Goal: Transaction & Acquisition: Purchase product/service

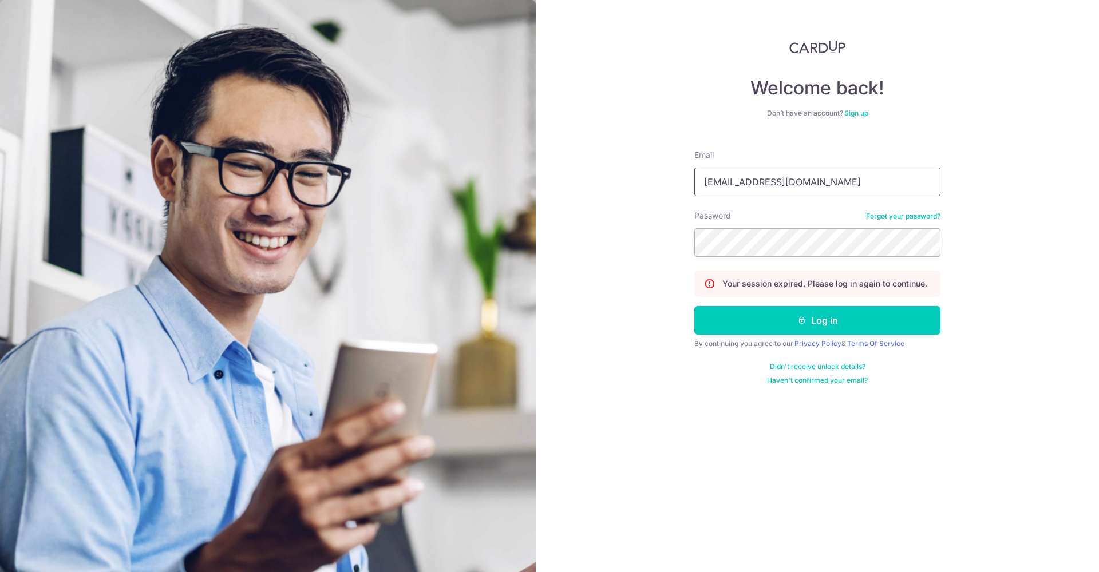
type input "jipingfoo@gmail.com"
click at [817, 320] on button "Log in" at bounding box center [817, 320] width 246 height 29
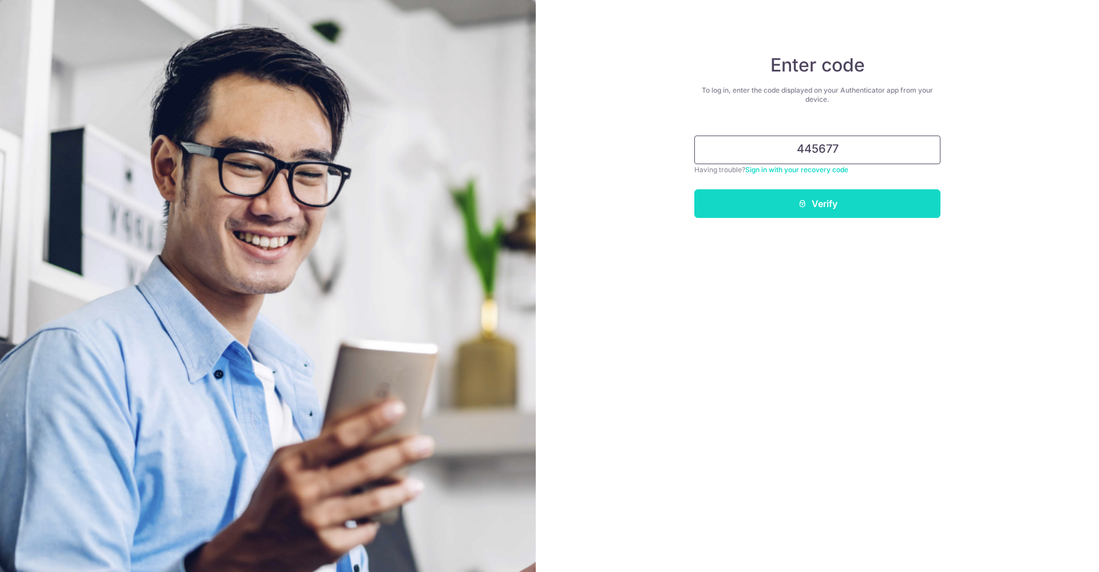
type input "445677"
click at [784, 217] on button "Verify" at bounding box center [817, 203] width 246 height 29
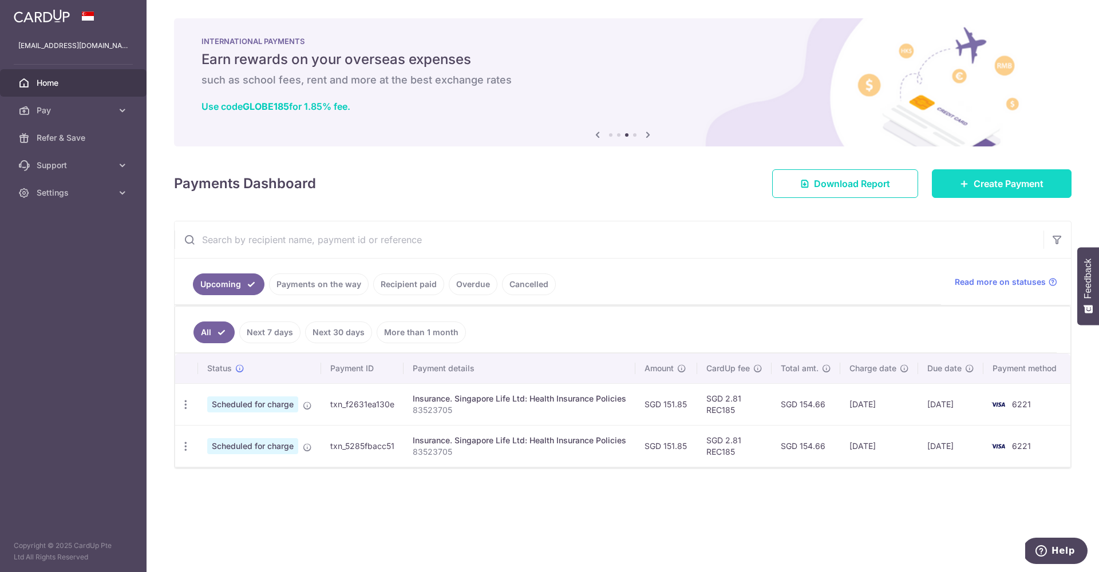
click at [963, 191] on link "Create Payment" at bounding box center [1001, 183] width 140 height 29
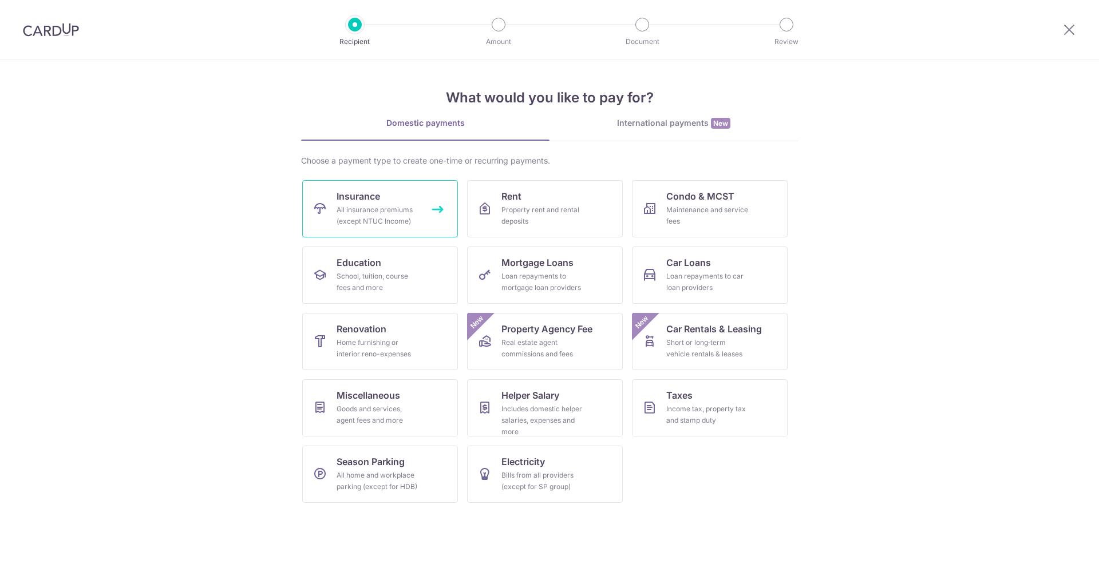
click at [395, 215] on div "All insurance premiums (except NTUC Income)" at bounding box center [377, 215] width 82 height 23
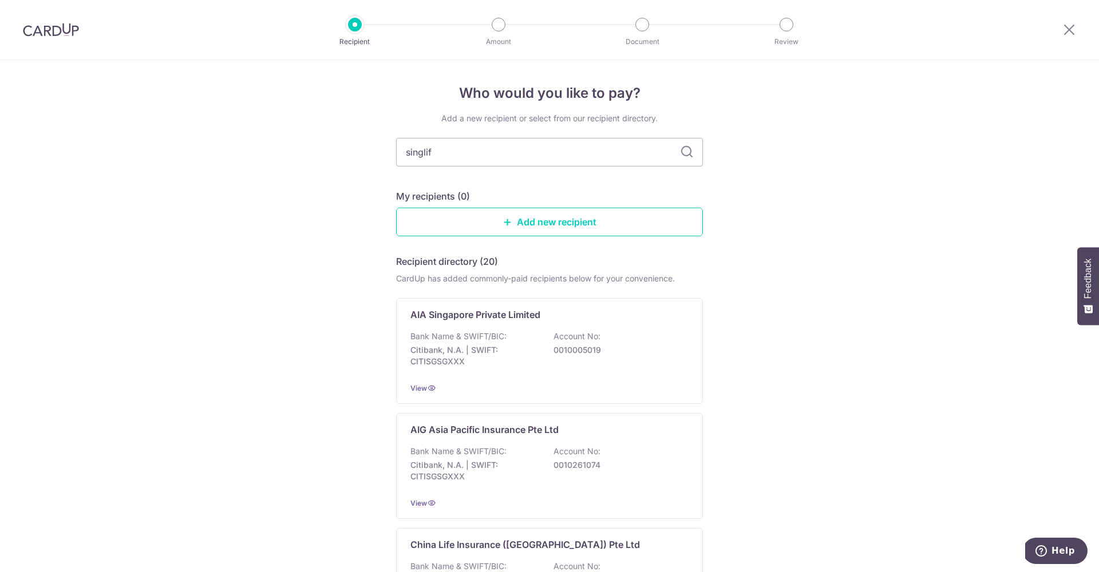
type input "singlife"
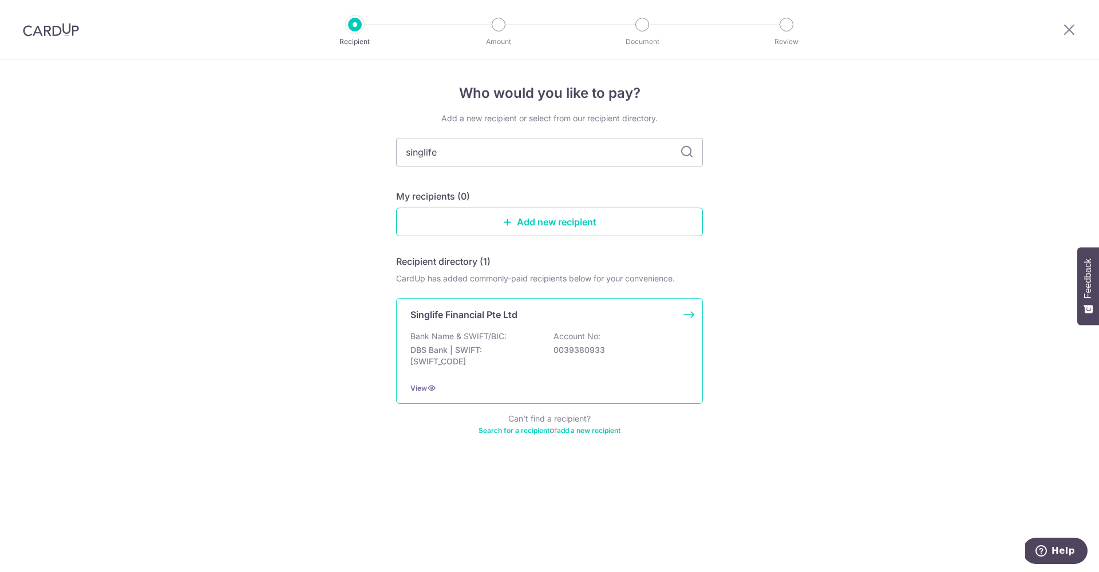
click at [509, 352] on p "DBS Bank | SWIFT: DBSSSGSGXXX" at bounding box center [474, 355] width 128 height 23
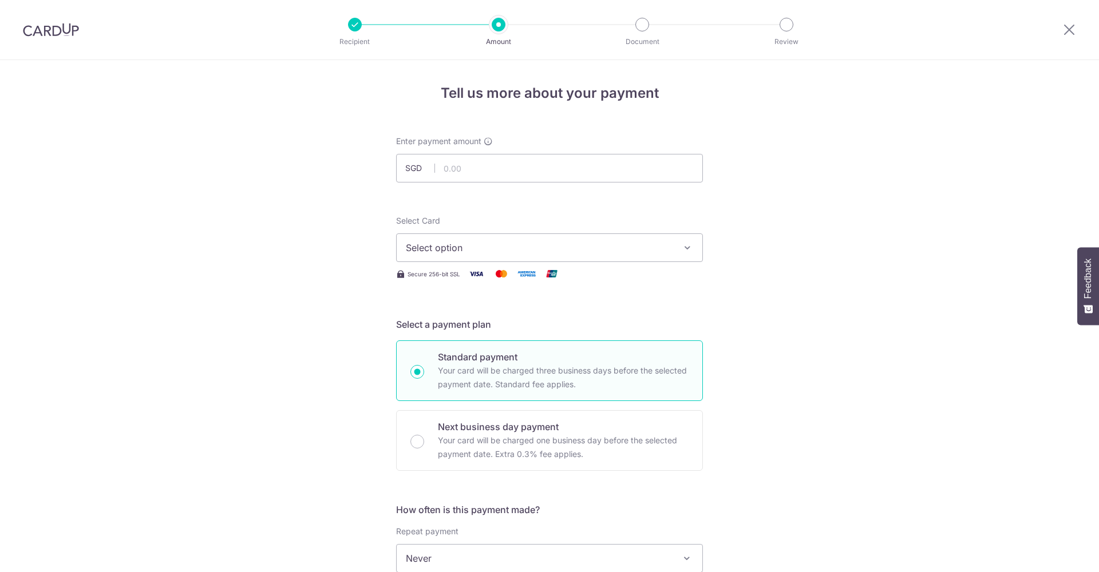
click at [463, 251] on span "Select option" at bounding box center [539, 248] width 267 height 14
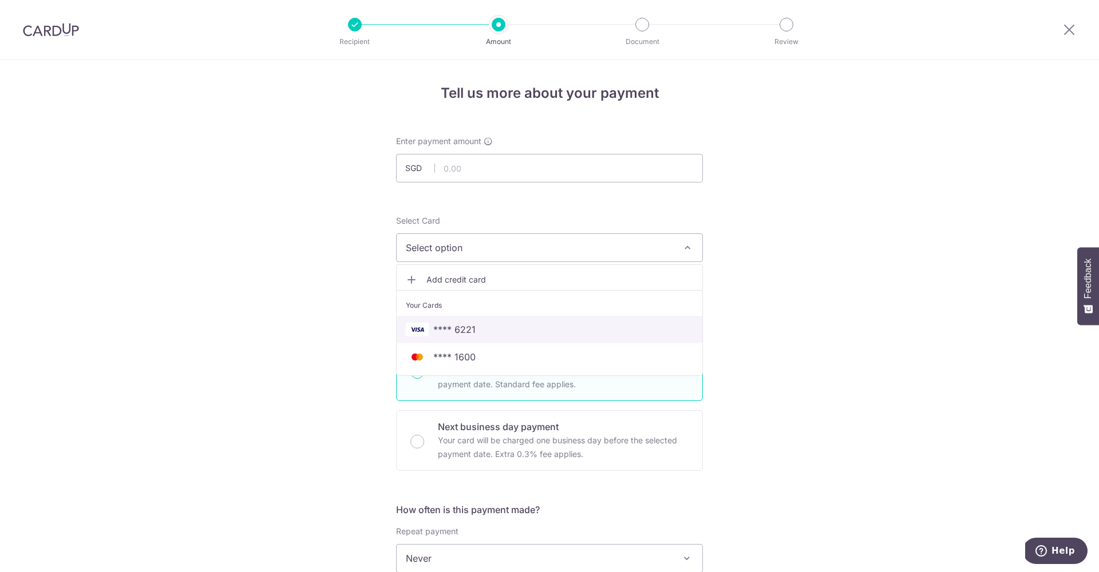
click at [470, 331] on span "**** 6221" at bounding box center [454, 330] width 42 height 14
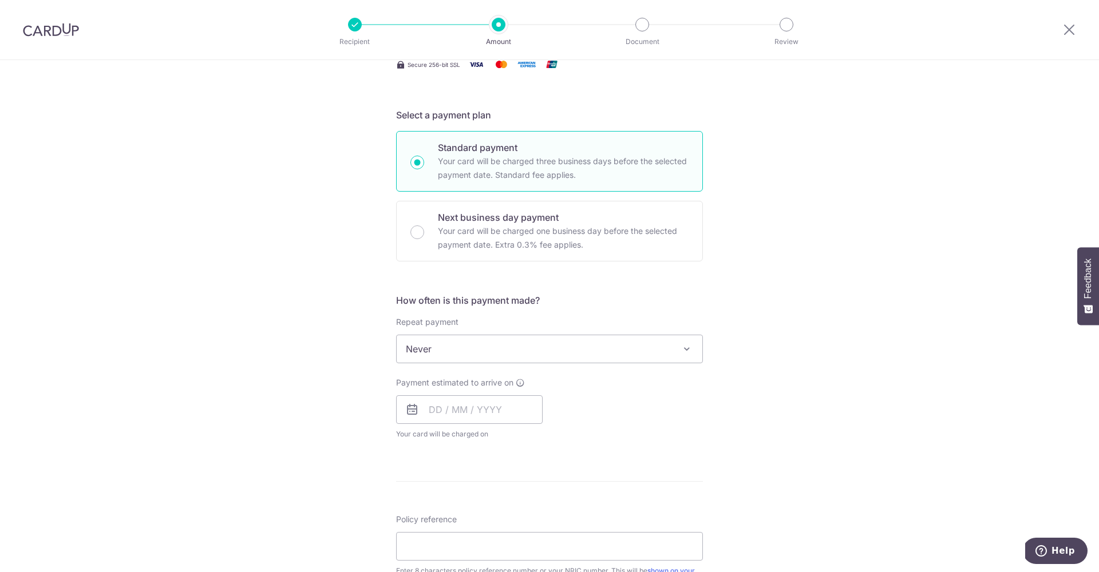
scroll to position [344, 0]
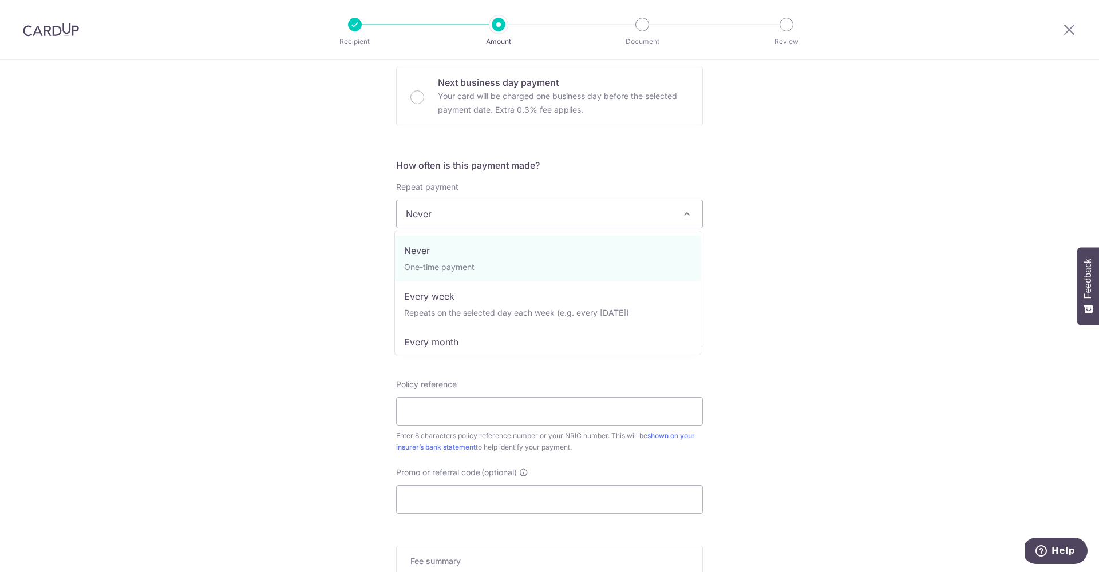
click at [422, 207] on span "Never" at bounding box center [550, 213] width 306 height 27
select select "3"
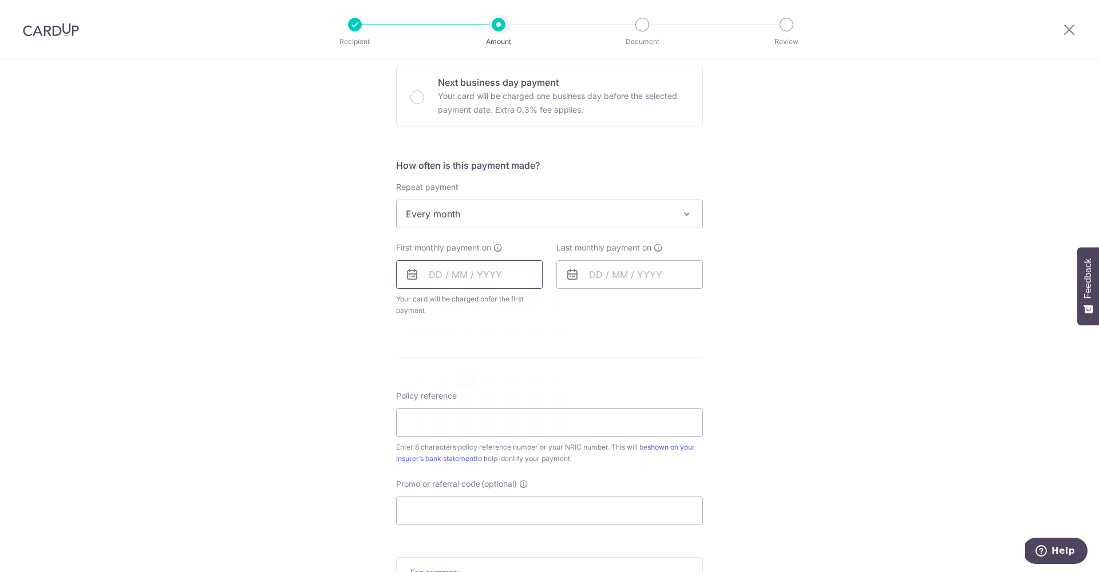
click at [435, 278] on input "text" at bounding box center [469, 274] width 146 height 29
click at [467, 376] on link "7" at bounding box center [465, 379] width 18 height 18
type input "[DATE]"
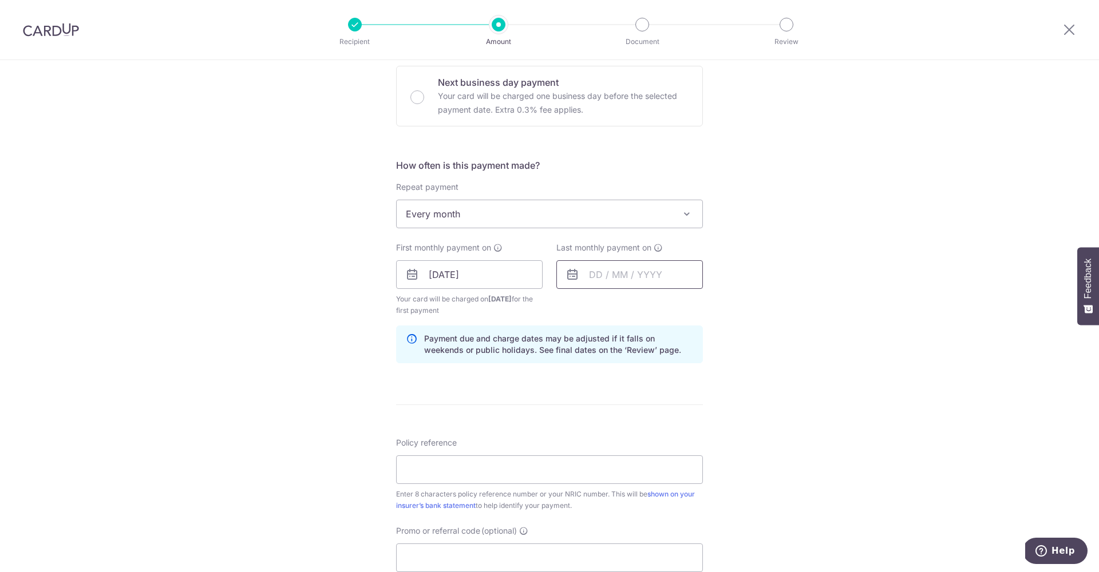
click at [563, 284] on input "text" at bounding box center [629, 274] width 146 height 29
click at [712, 307] on link "Next" at bounding box center [718, 306] width 14 height 14
click at [713, 307] on link "Next" at bounding box center [718, 306] width 14 height 14
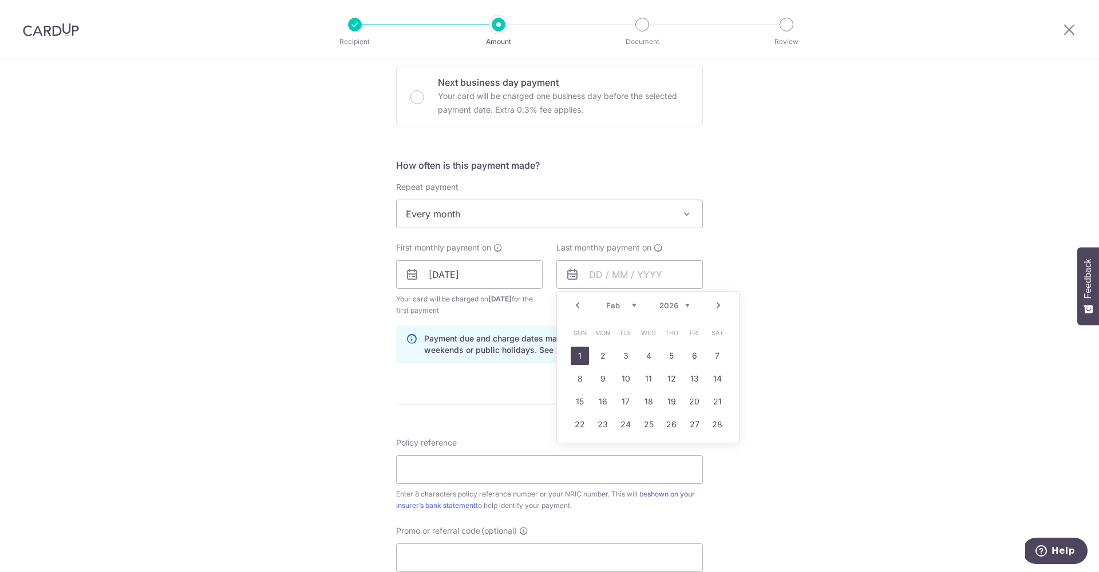
click at [579, 352] on link "1" at bounding box center [579, 356] width 18 height 18
type input "01/02/2026"
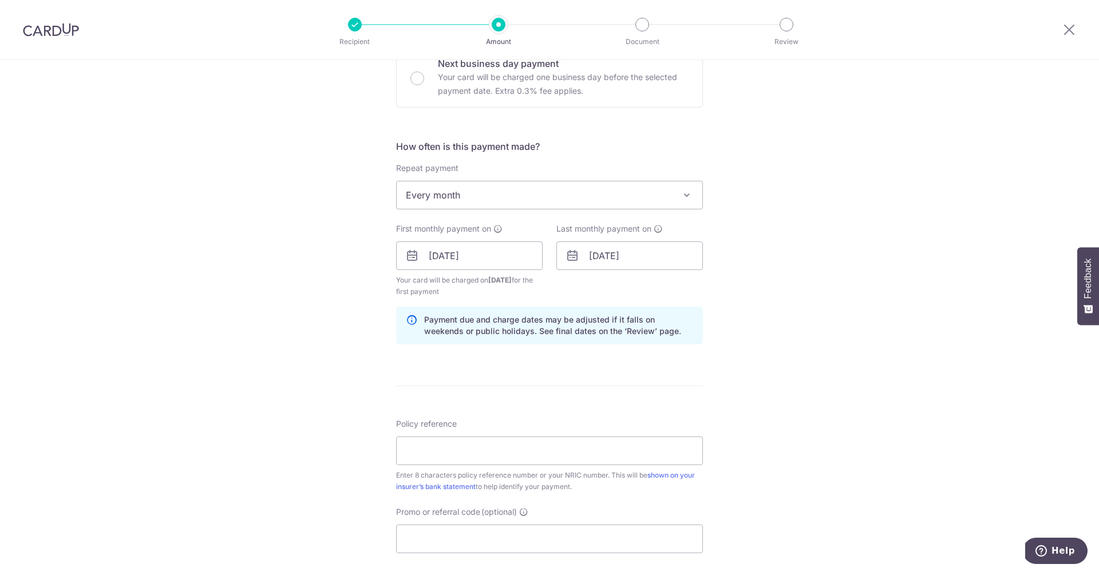
scroll to position [405, 0]
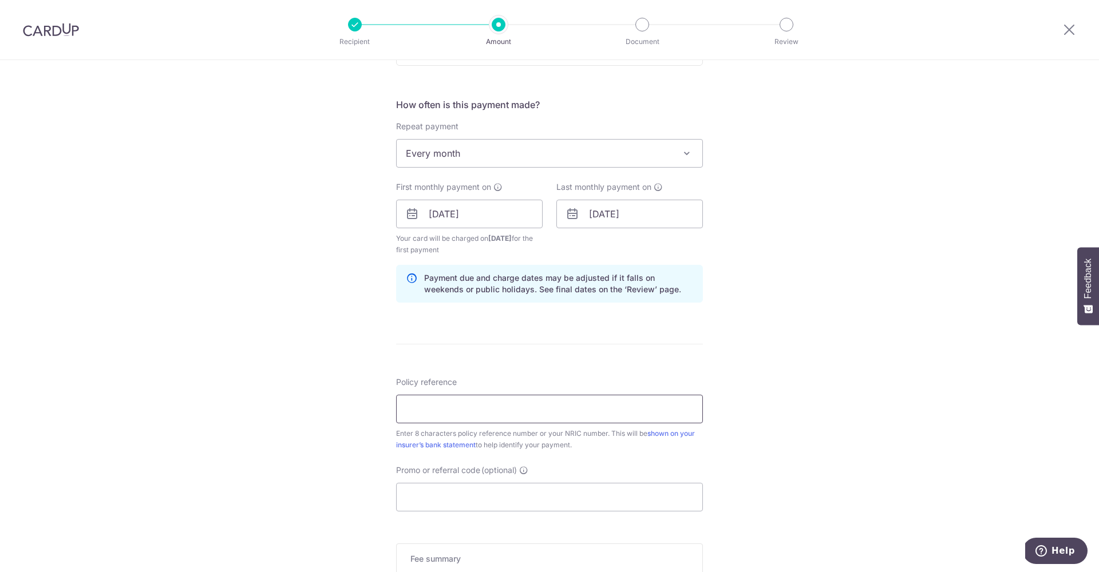
click at [439, 403] on input "Policy reference" at bounding box center [549, 409] width 307 height 29
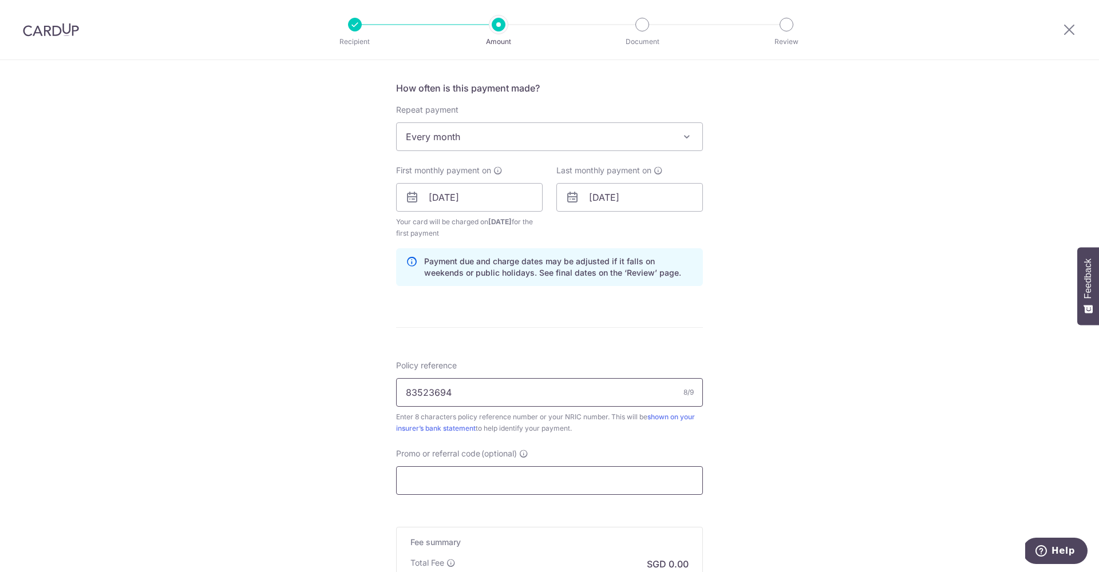
type input "83523694"
click at [453, 475] on input "Promo or referral code (optional)" at bounding box center [549, 480] width 307 height 29
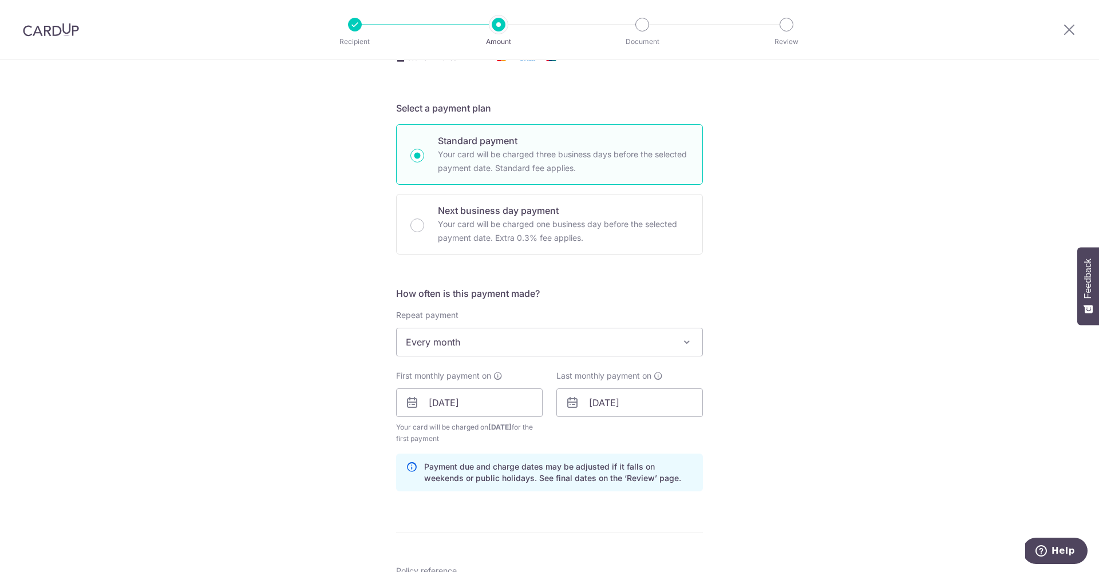
scroll to position [0, 0]
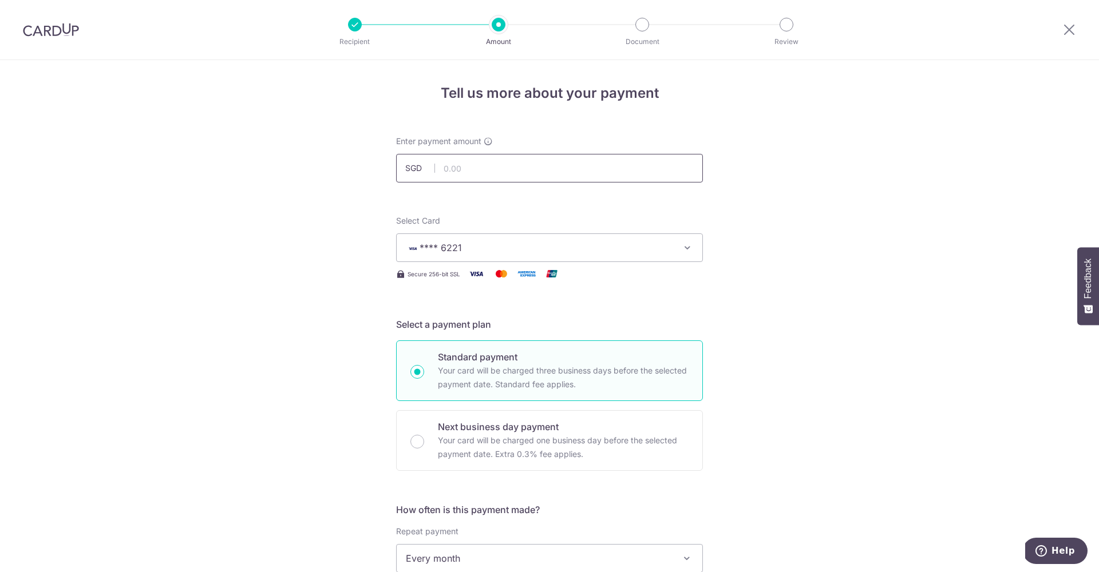
type input "REC185"
click at [462, 165] on input "text" at bounding box center [549, 168] width 307 height 29
type input "341.00"
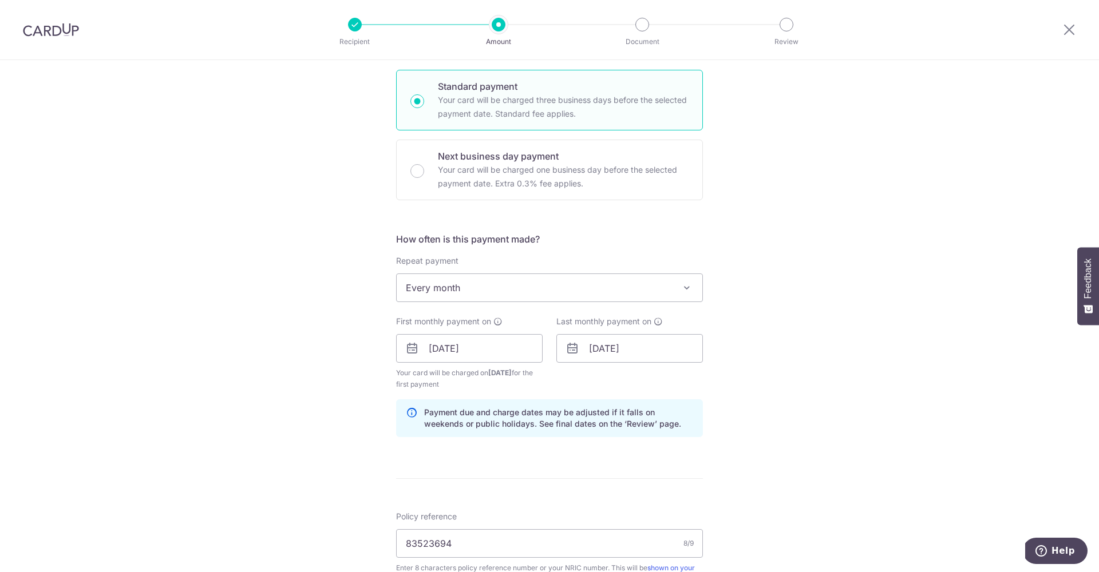
scroll to position [633, 0]
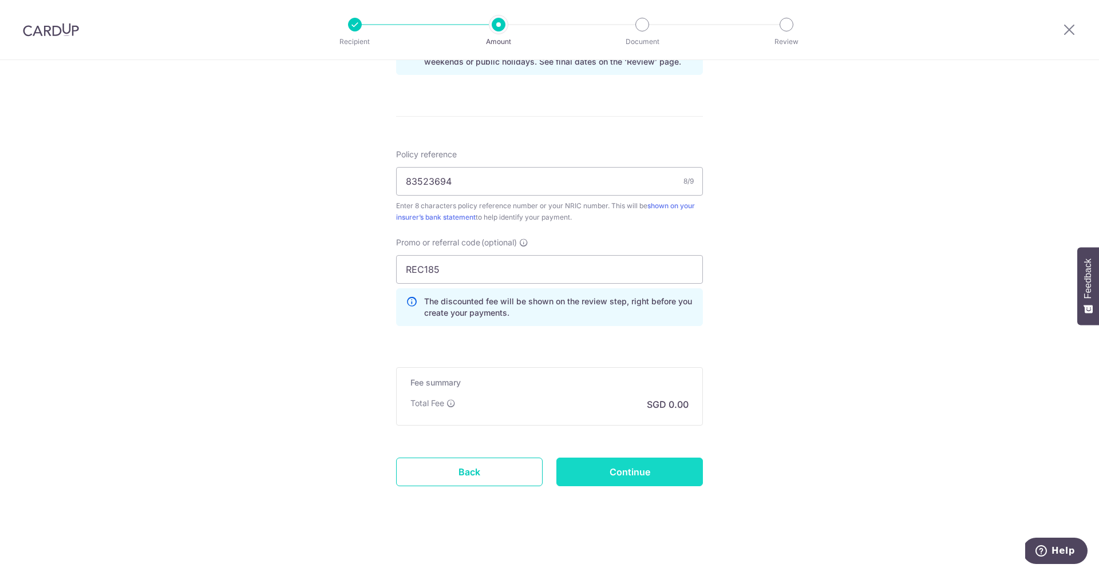
click at [582, 466] on input "Continue" at bounding box center [629, 472] width 146 height 29
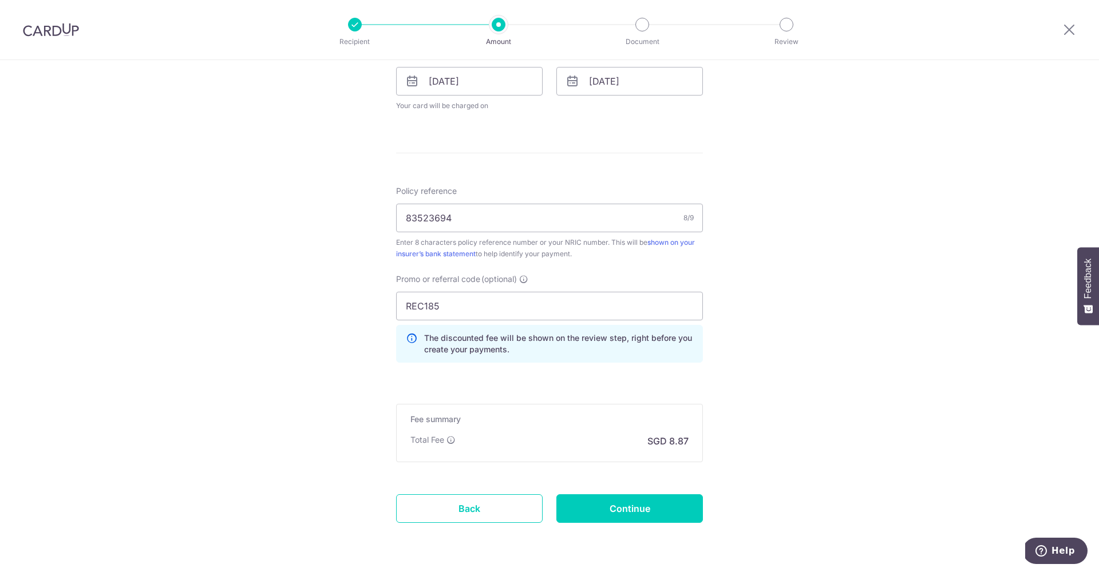
scroll to position [517, 0]
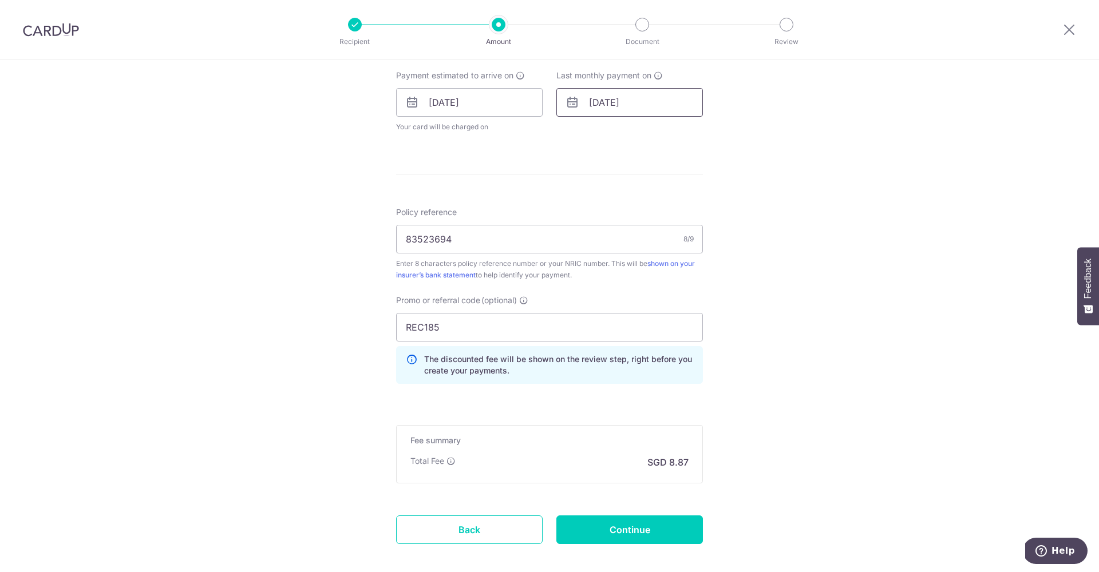
click at [595, 104] on input "01/02/2026" at bounding box center [629, 102] width 146 height 29
click at [712, 137] on link "Next" at bounding box center [718, 133] width 14 height 14
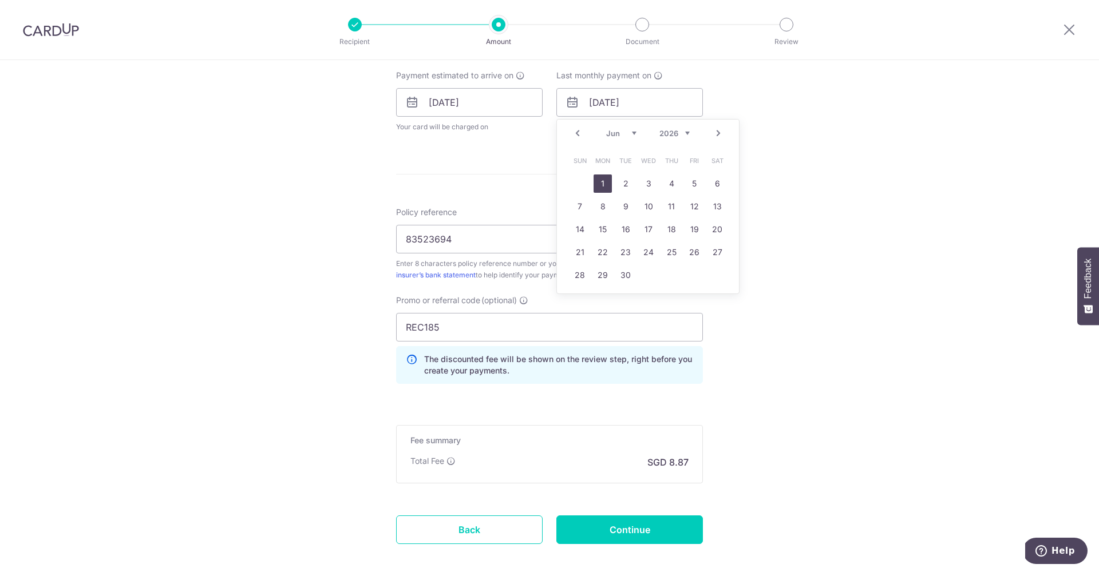
click at [608, 184] on link "1" at bounding box center [602, 184] width 18 height 18
type input "01/06/2026"
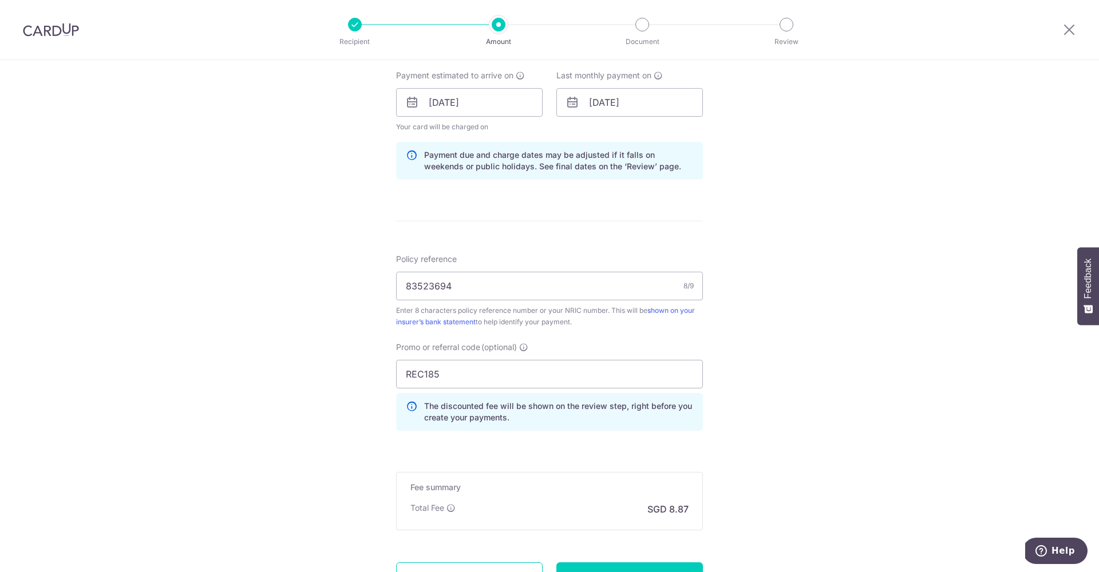
scroll to position [621, 0]
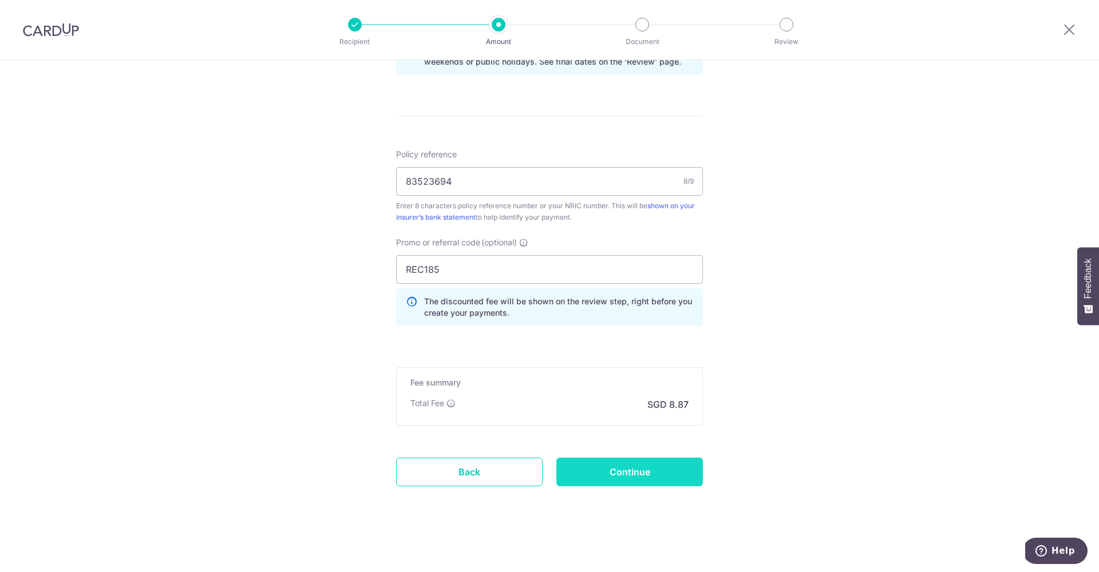
click at [616, 473] on input "Continue" at bounding box center [629, 472] width 146 height 29
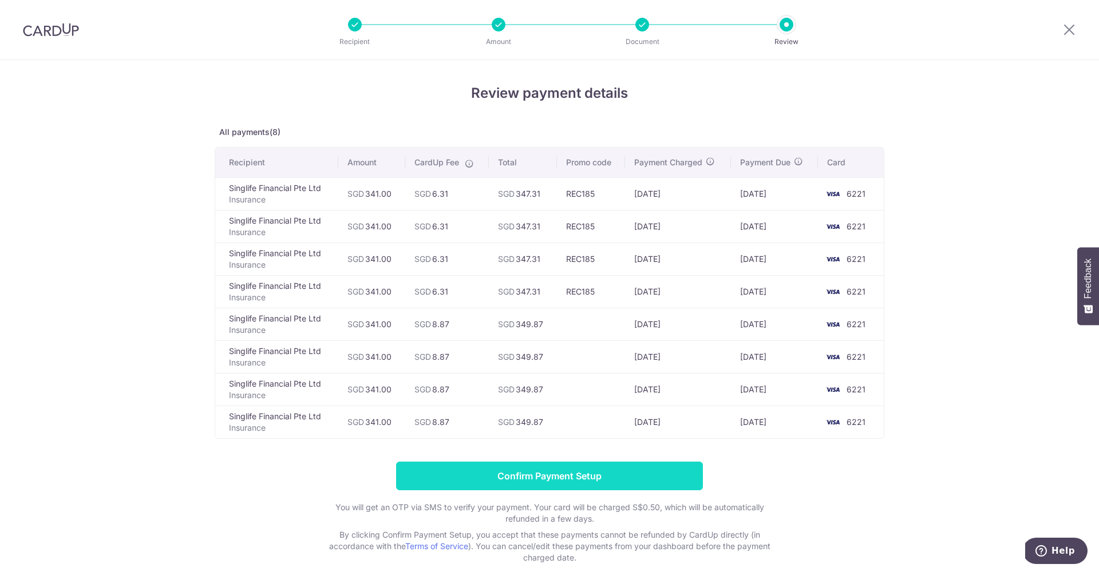
click at [613, 479] on input "Confirm Payment Setup" at bounding box center [549, 476] width 307 height 29
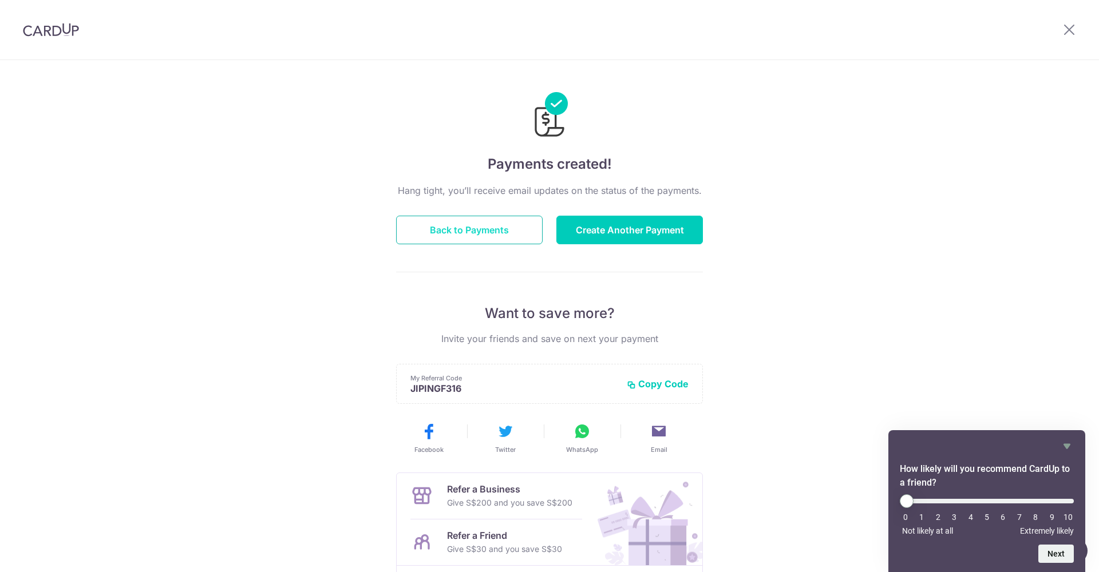
click at [497, 225] on button "Back to Payments" at bounding box center [469, 230] width 146 height 29
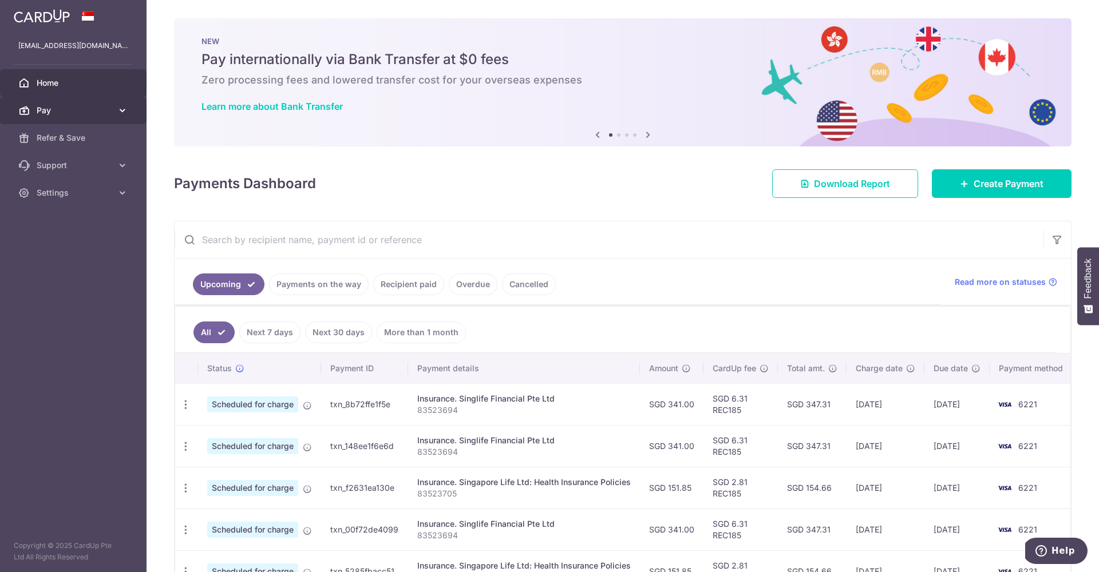
click at [57, 113] on span "Pay" at bounding box center [75, 110] width 76 height 11
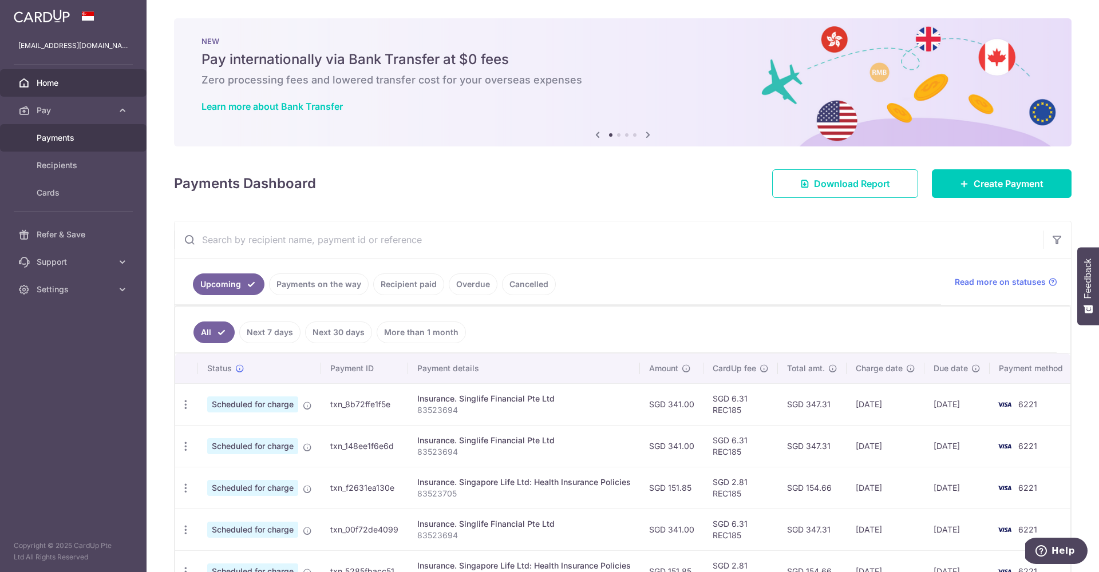
click at [74, 141] on span "Payments" at bounding box center [75, 137] width 76 height 11
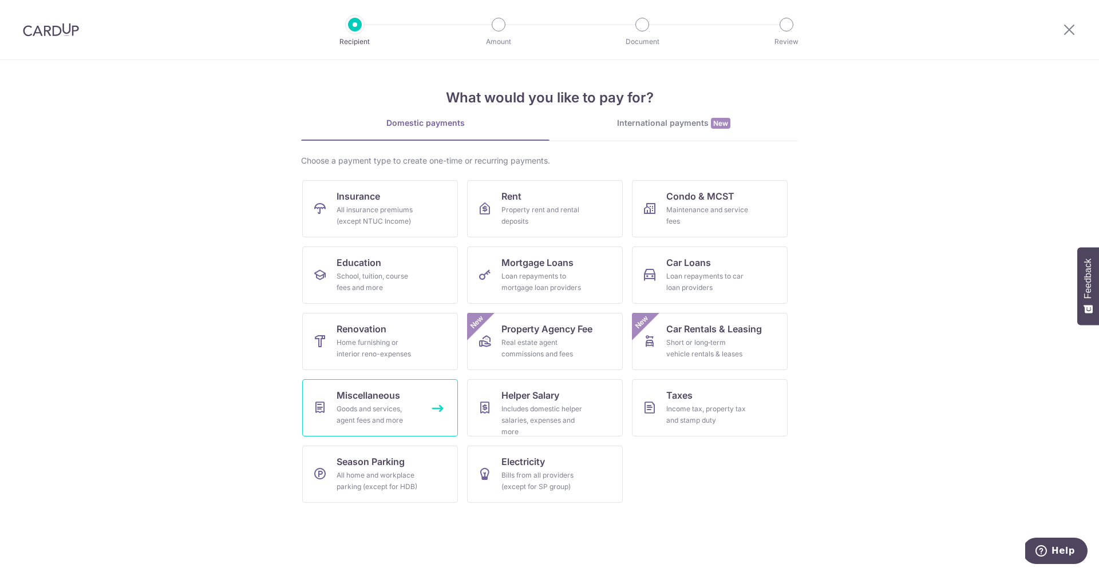
click at [394, 420] on div "Goods and services, agent fees and more" at bounding box center [377, 414] width 82 height 23
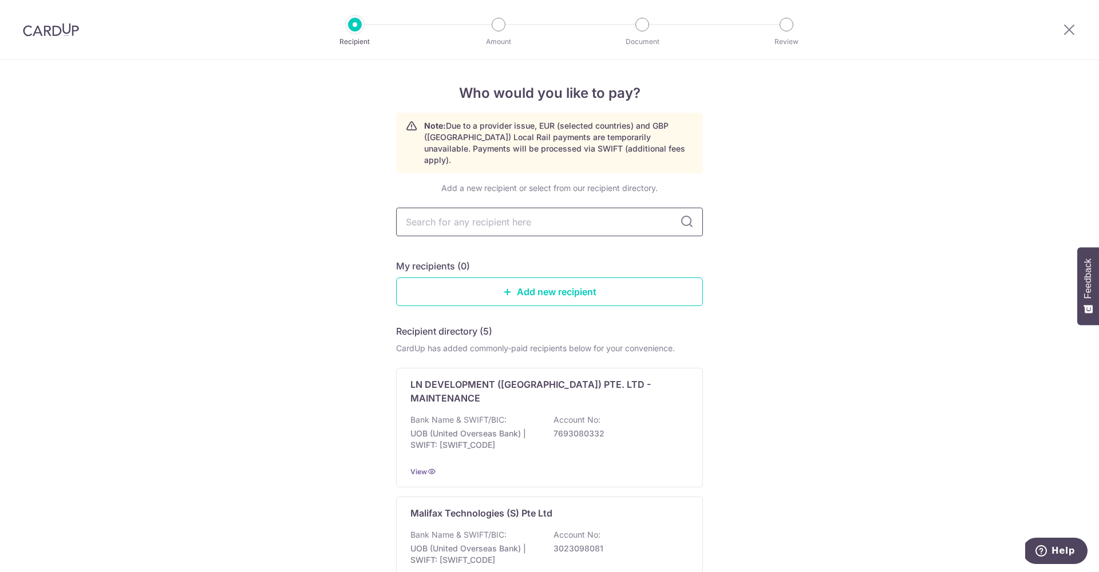
click at [451, 210] on input "text" at bounding box center [549, 222] width 307 height 29
type input "income"
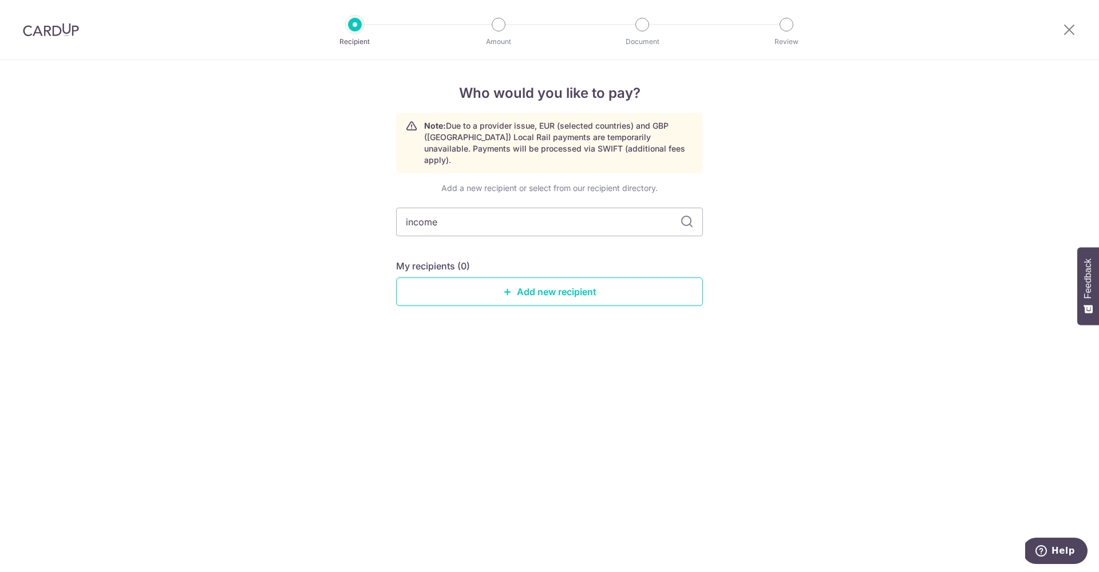
drag, startPoint x: 446, startPoint y: 201, endPoint x: 394, endPoint y: 211, distance: 53.4
click at [394, 211] on div "Who would you like to pay? Note: Due to a provider issue, EUR (selected countri…" at bounding box center [549, 316] width 1099 height 512
drag, startPoint x: 445, startPoint y: 211, endPoint x: 286, endPoint y: 211, distance: 159.1
click at [286, 211] on div "Who would you like to pay? Note: Due to a provider issue, EUR (selected countri…" at bounding box center [549, 316] width 1099 height 512
type input "ntu"
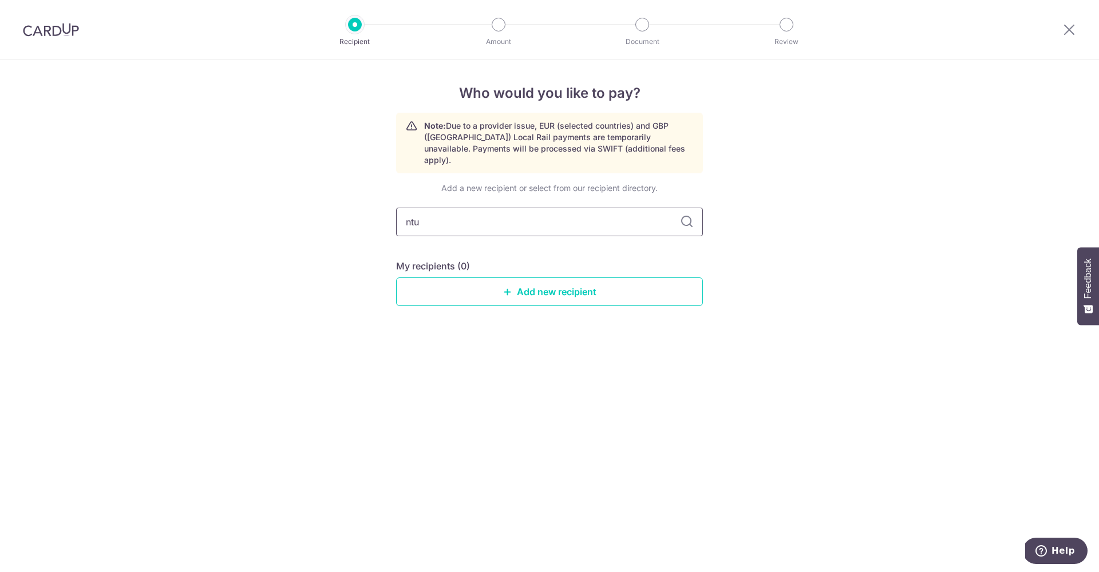
drag, startPoint x: 445, startPoint y: 204, endPoint x: 366, endPoint y: 211, distance: 79.9
click at [366, 211] on div "Who would you like to pay? Note: Due to a provider issue, EUR (selected countri…" at bounding box center [549, 316] width 1099 height 512
type input "n"
type input "income"
click at [428, 278] on link "Add new recipient" at bounding box center [549, 292] width 307 height 29
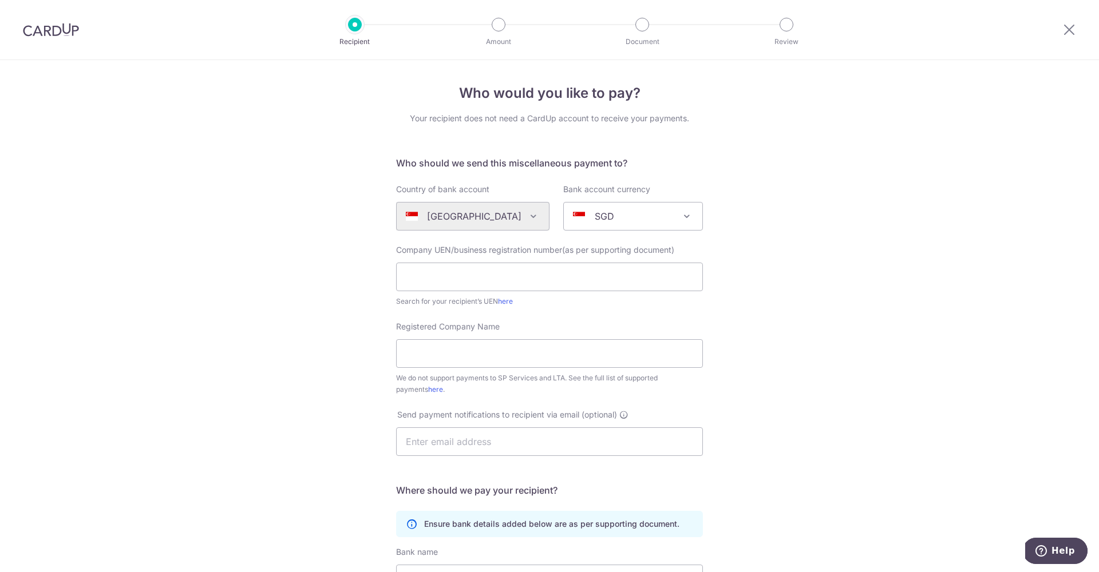
click at [62, 33] on img at bounding box center [51, 30] width 56 height 14
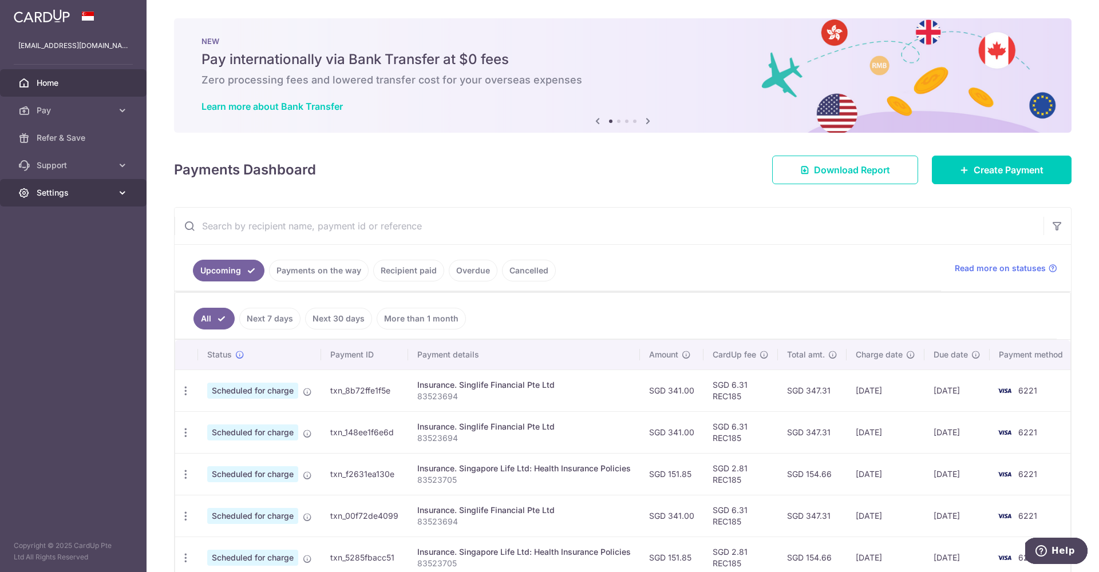
click at [91, 196] on span "Settings" at bounding box center [75, 192] width 76 height 11
click at [65, 138] on span "Refer & Save" at bounding box center [75, 137] width 76 height 11
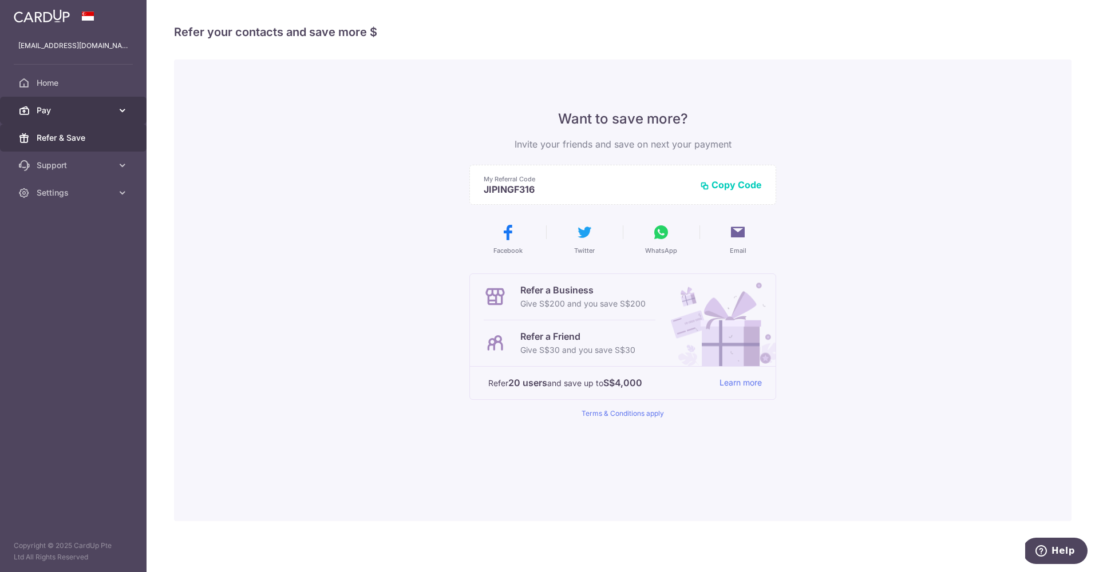
click at [66, 113] on span "Pay" at bounding box center [75, 110] width 76 height 11
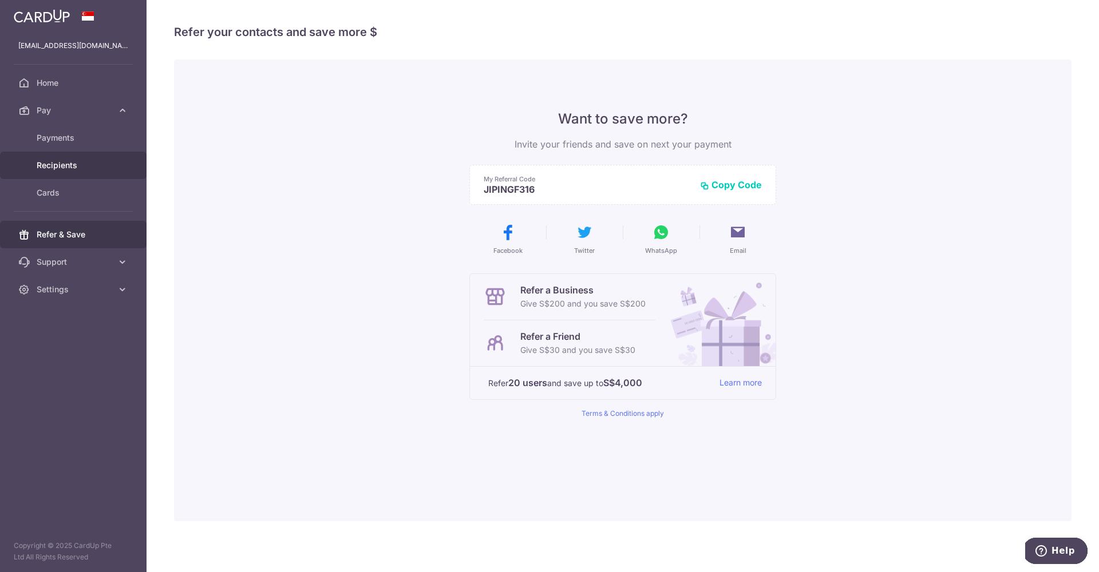
click at [57, 164] on span "Recipients" at bounding box center [75, 165] width 76 height 11
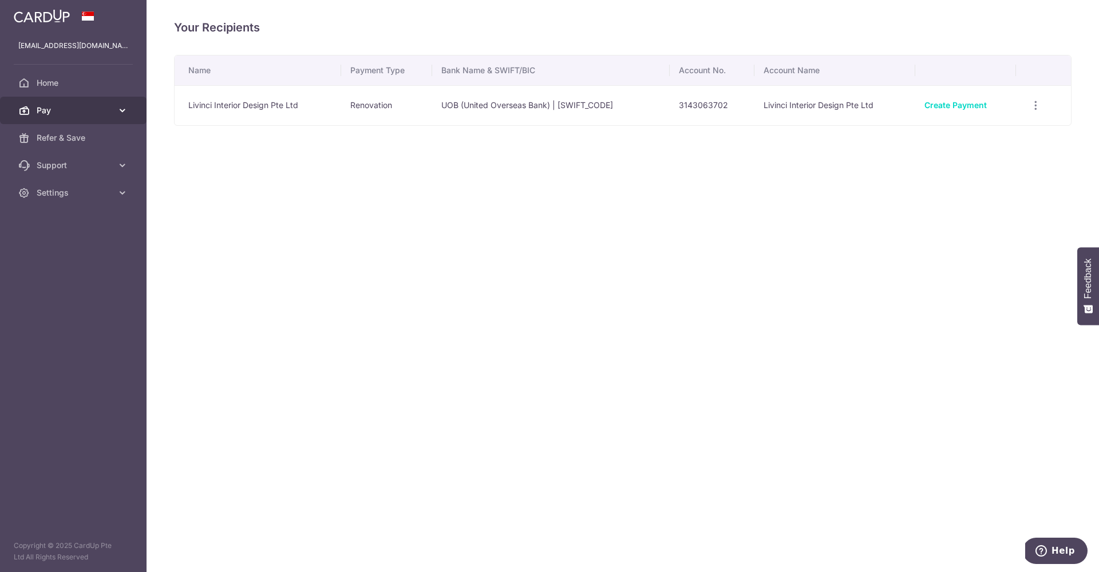
click at [59, 106] on span "Pay" at bounding box center [75, 110] width 76 height 11
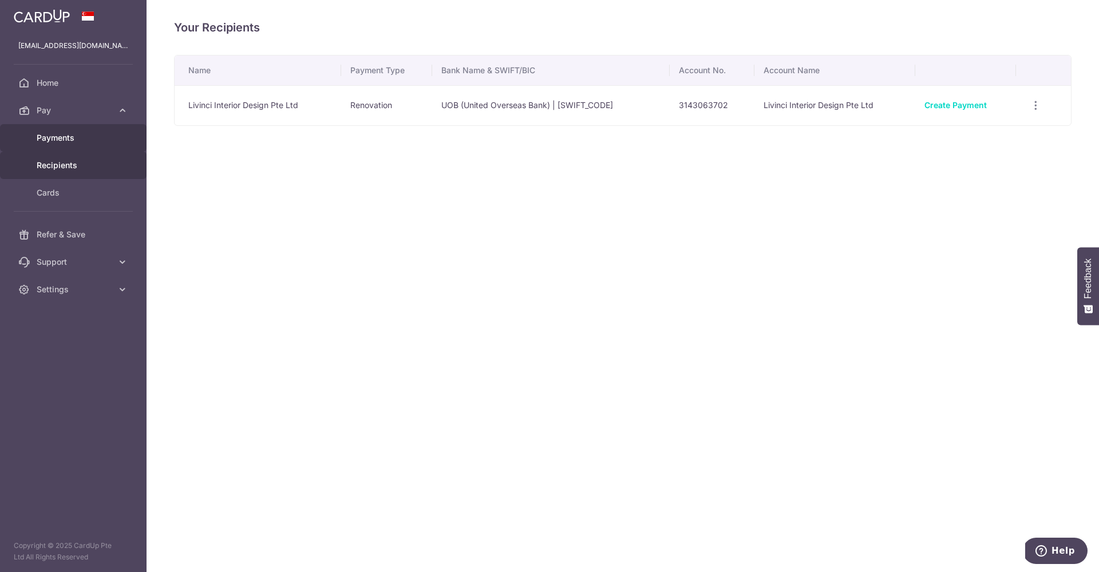
click at [58, 137] on span "Payments" at bounding box center [75, 137] width 76 height 11
